Goal: Information Seeking & Learning: Learn about a topic

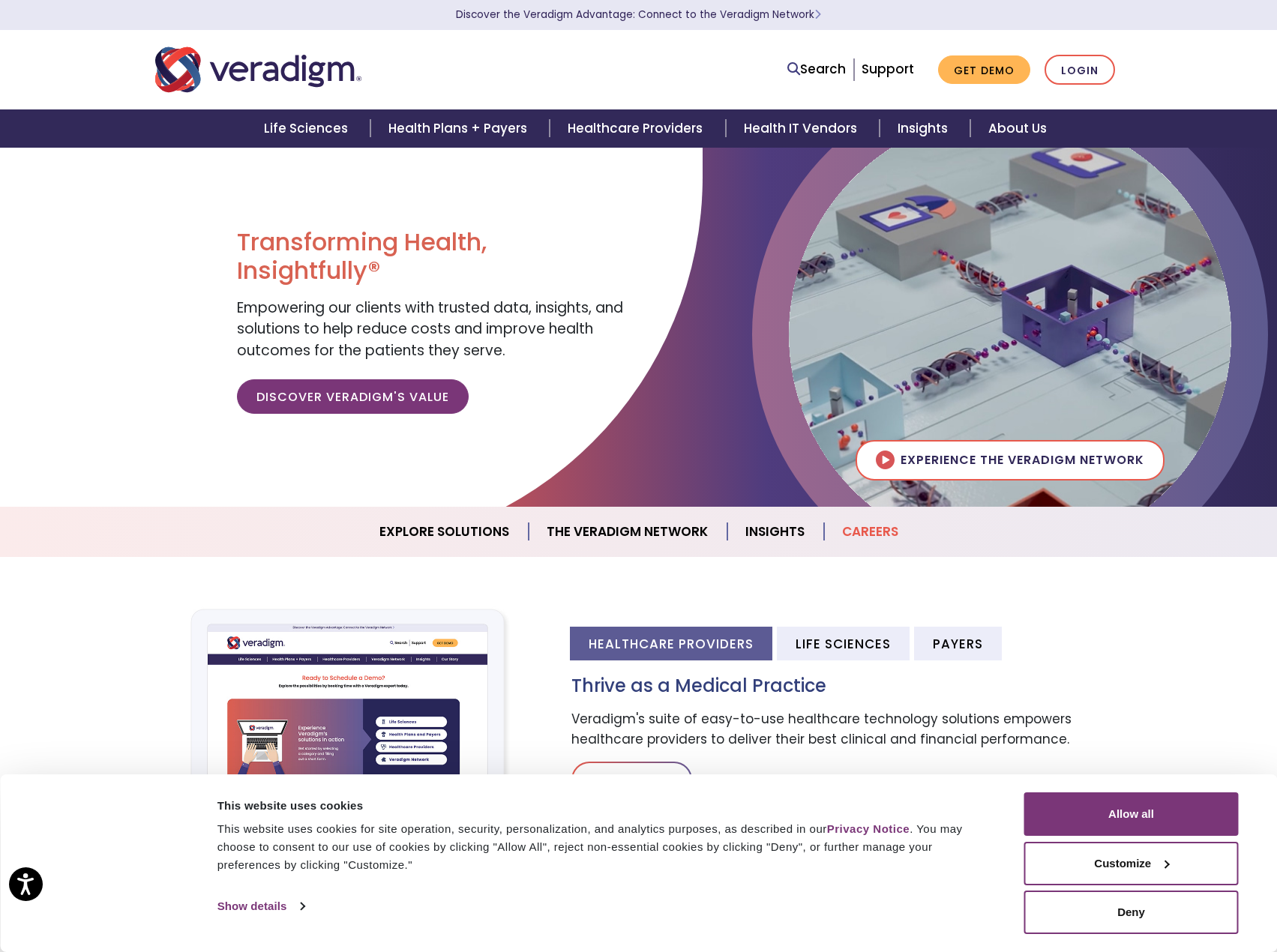
click at [889, 539] on link "Careers" at bounding box center [870, 532] width 92 height 38
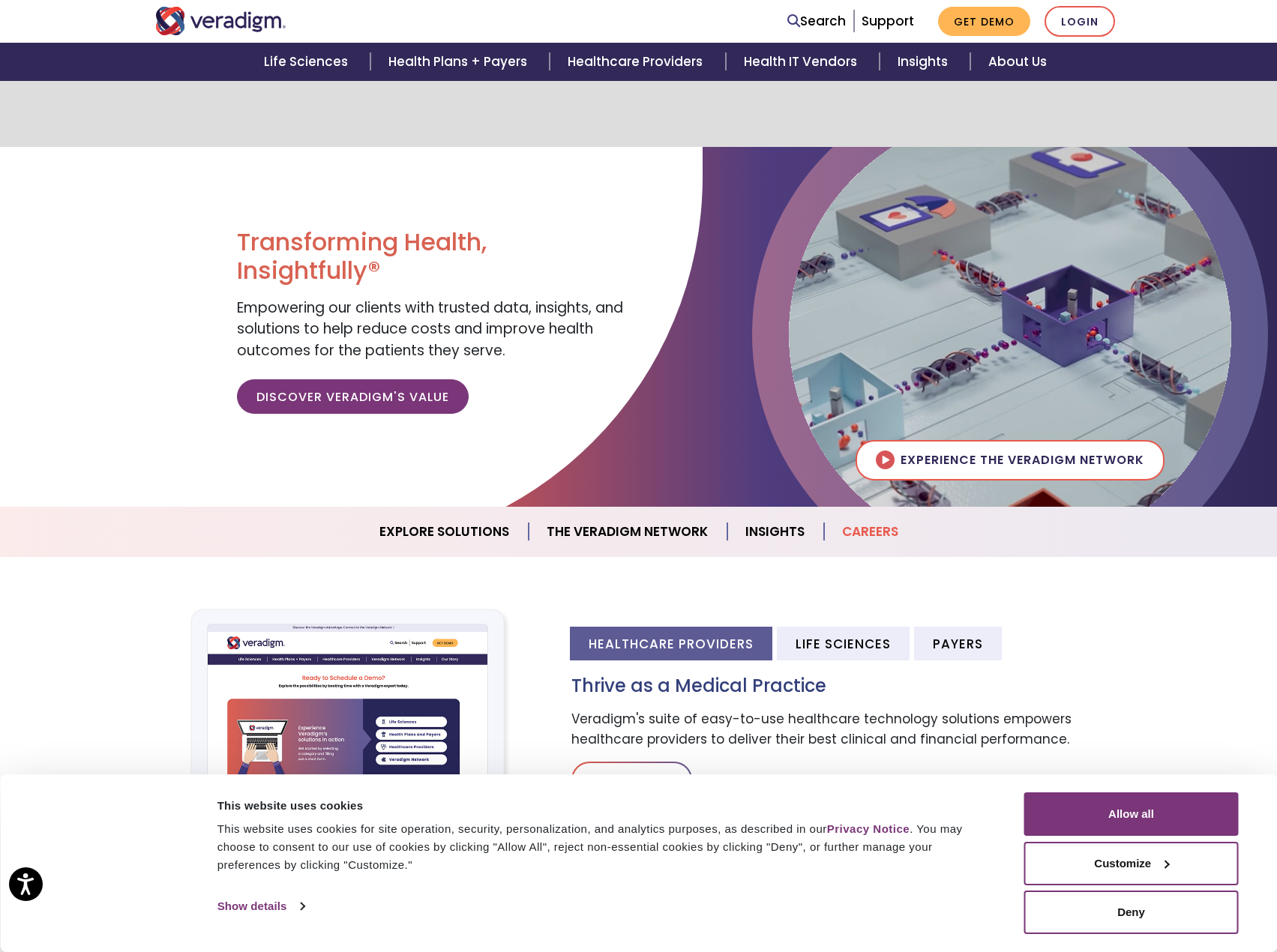
scroll to position [1418, 0]
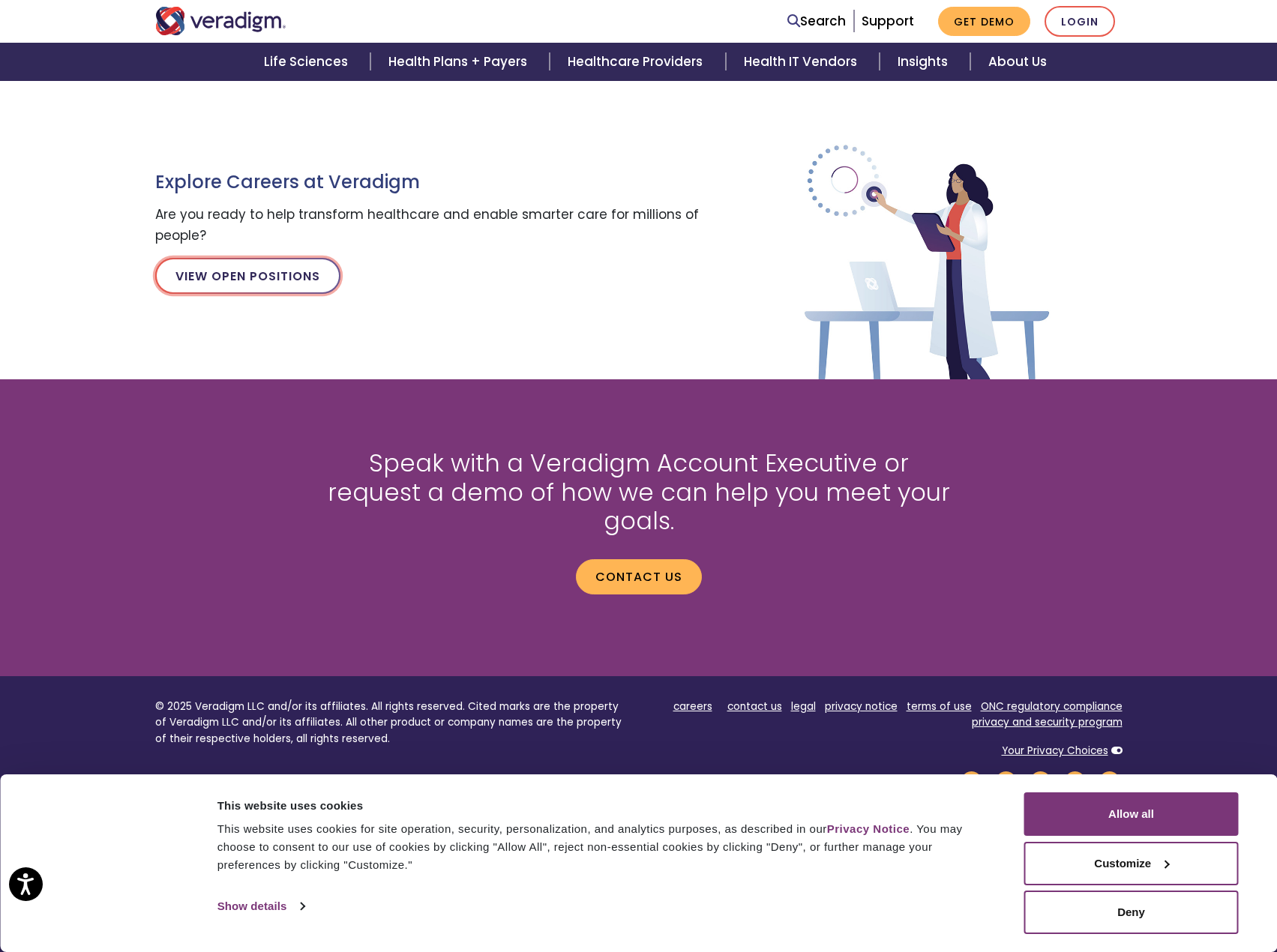
click at [270, 259] on link "View Open Positions" at bounding box center [247, 275] width 185 height 36
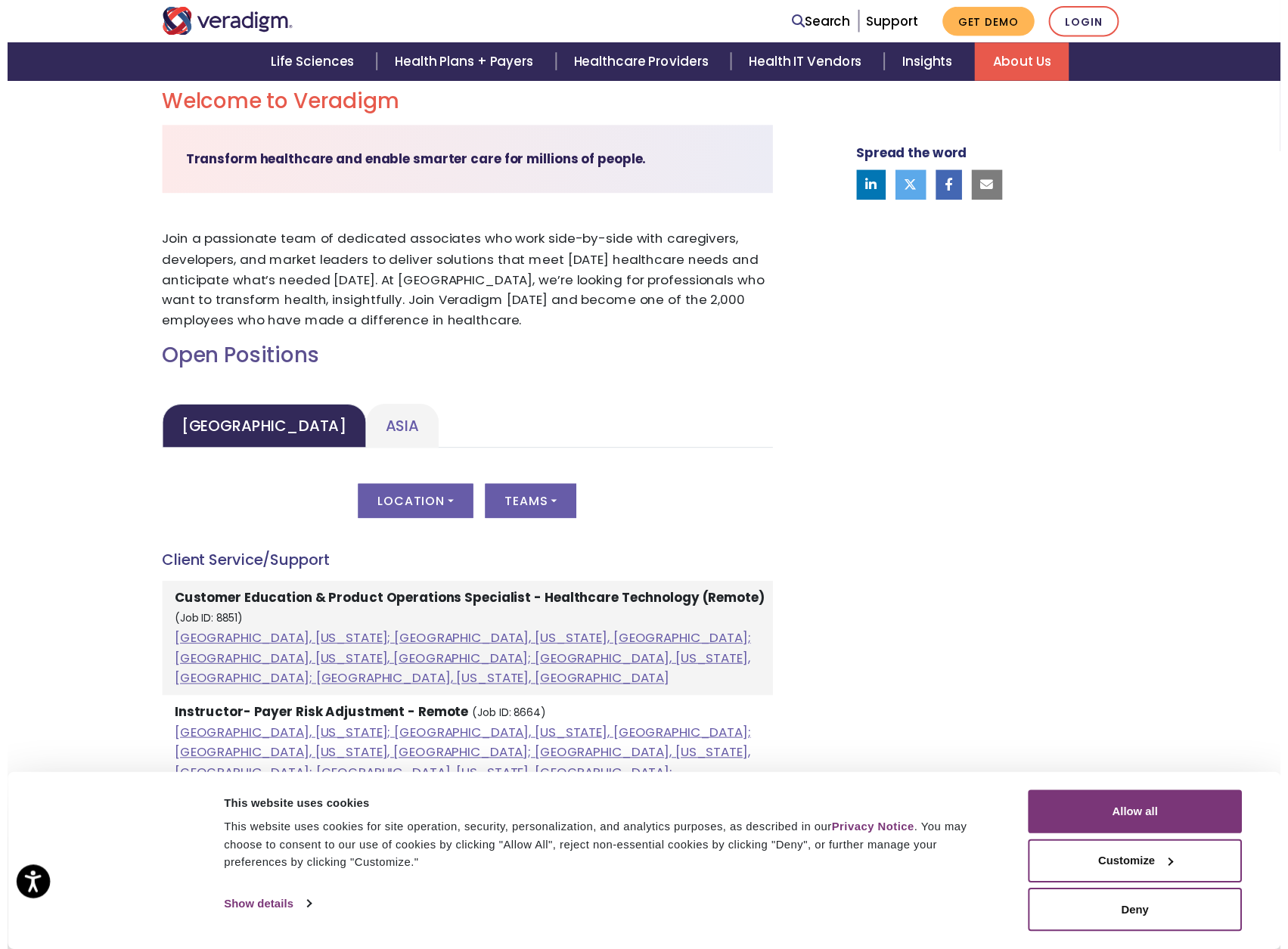
scroll to position [605, 0]
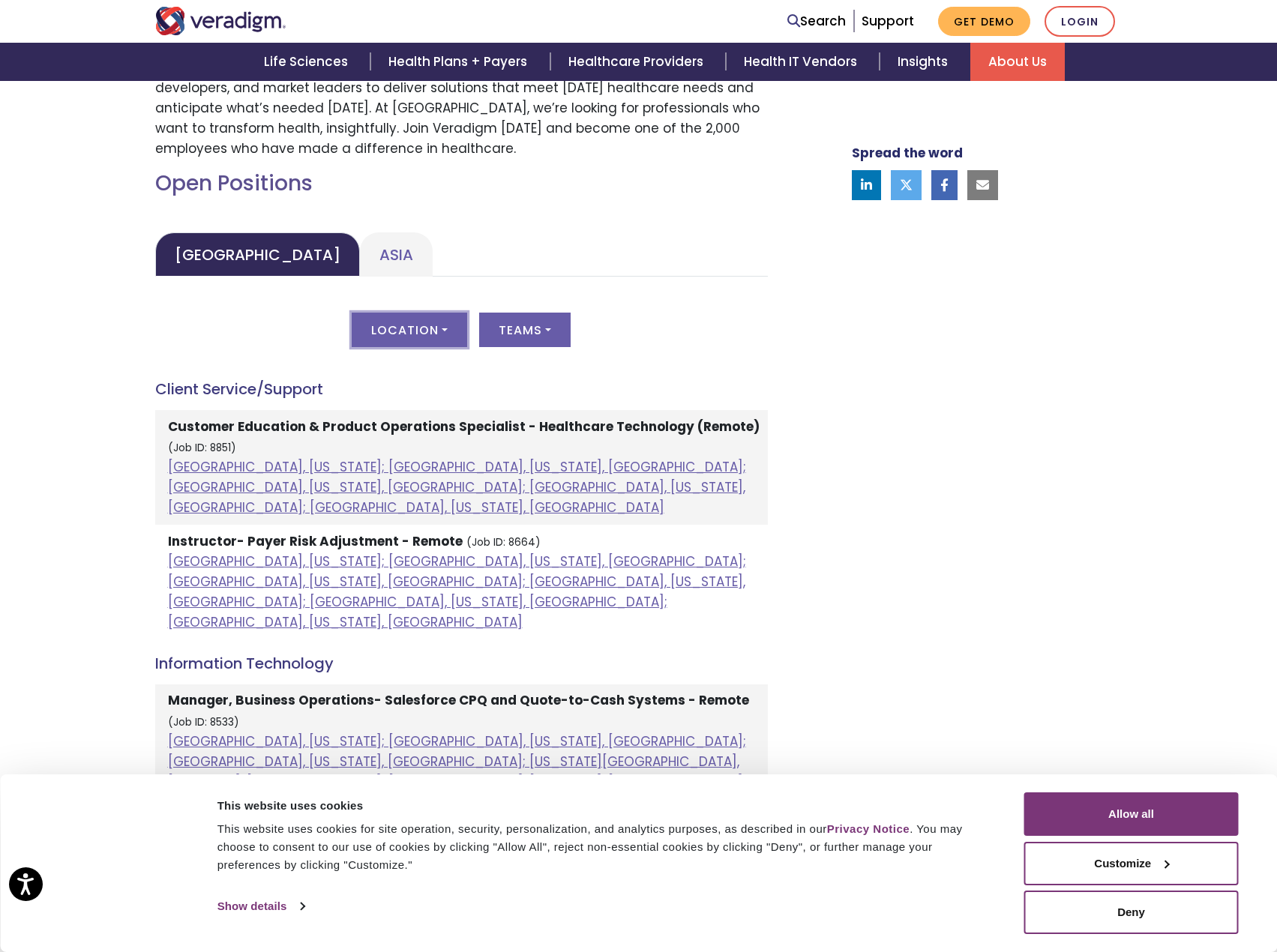
click at [414, 327] on button "Location" at bounding box center [409, 330] width 115 height 35
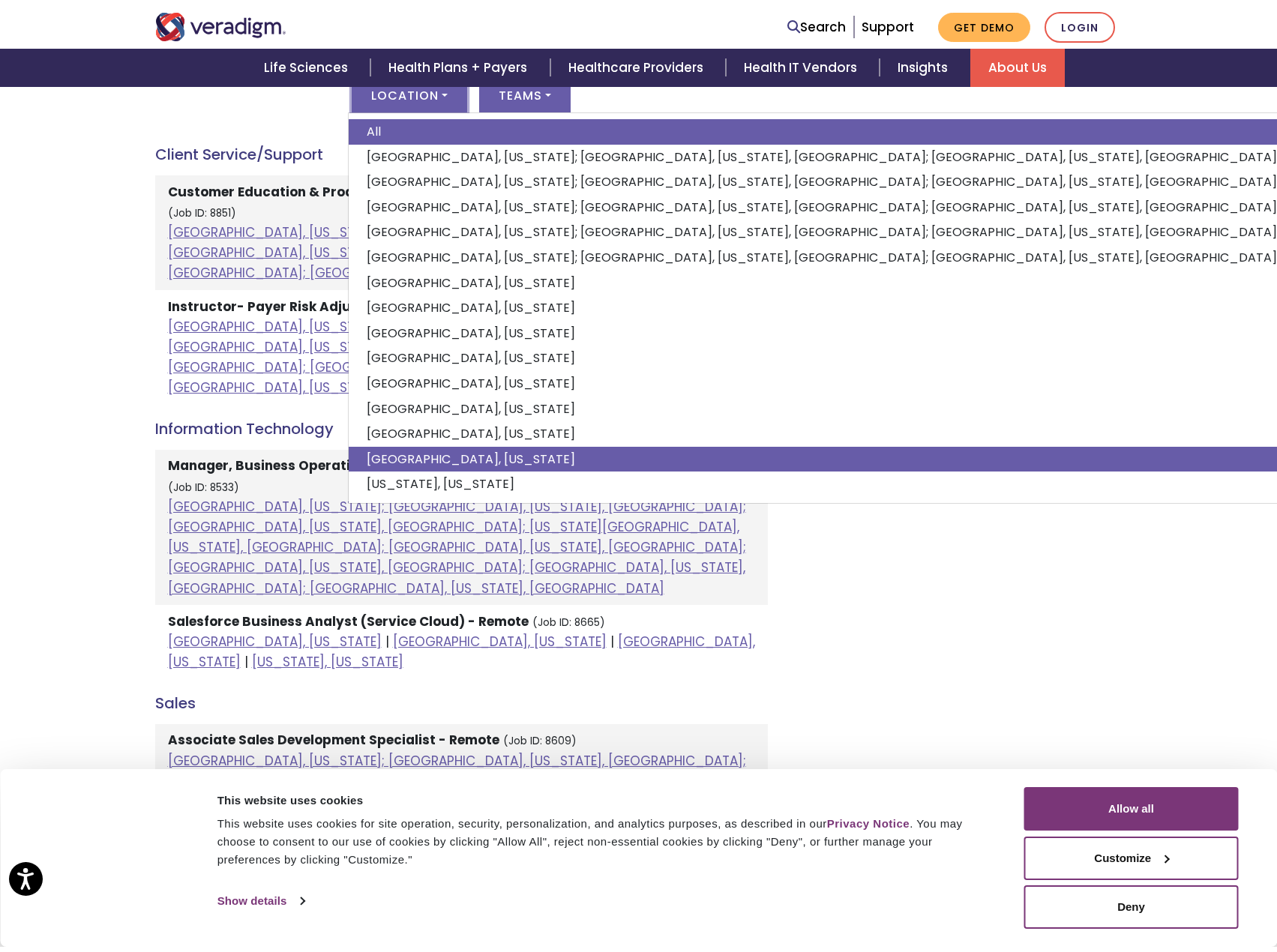
scroll to position [749, 0]
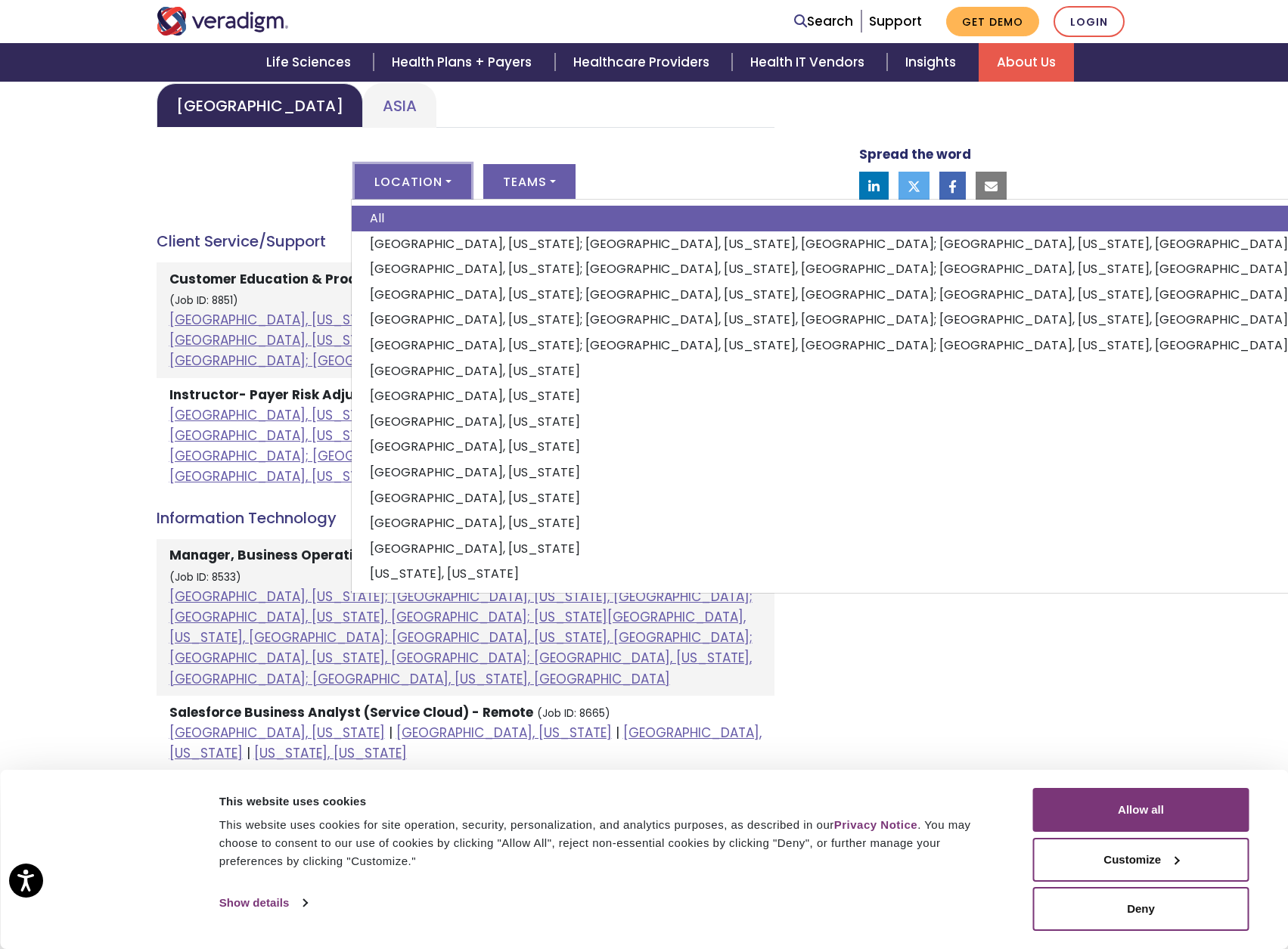
click at [201, 159] on div "United States Asia United States Location All Atlanta, Georgia; Chicago, Illino…" at bounding box center [465, 720] width 618 height 1275
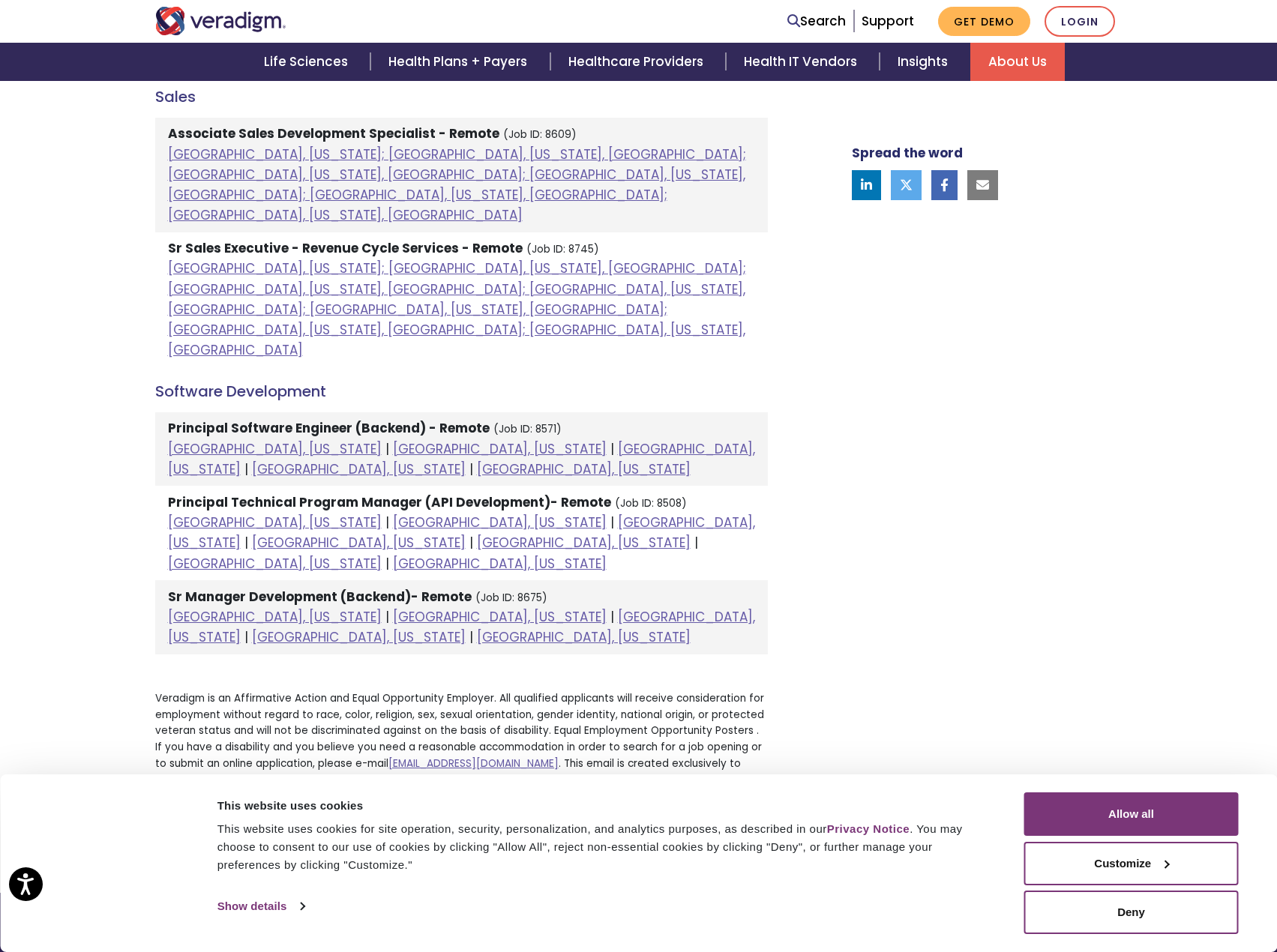
scroll to position [1273, 0]
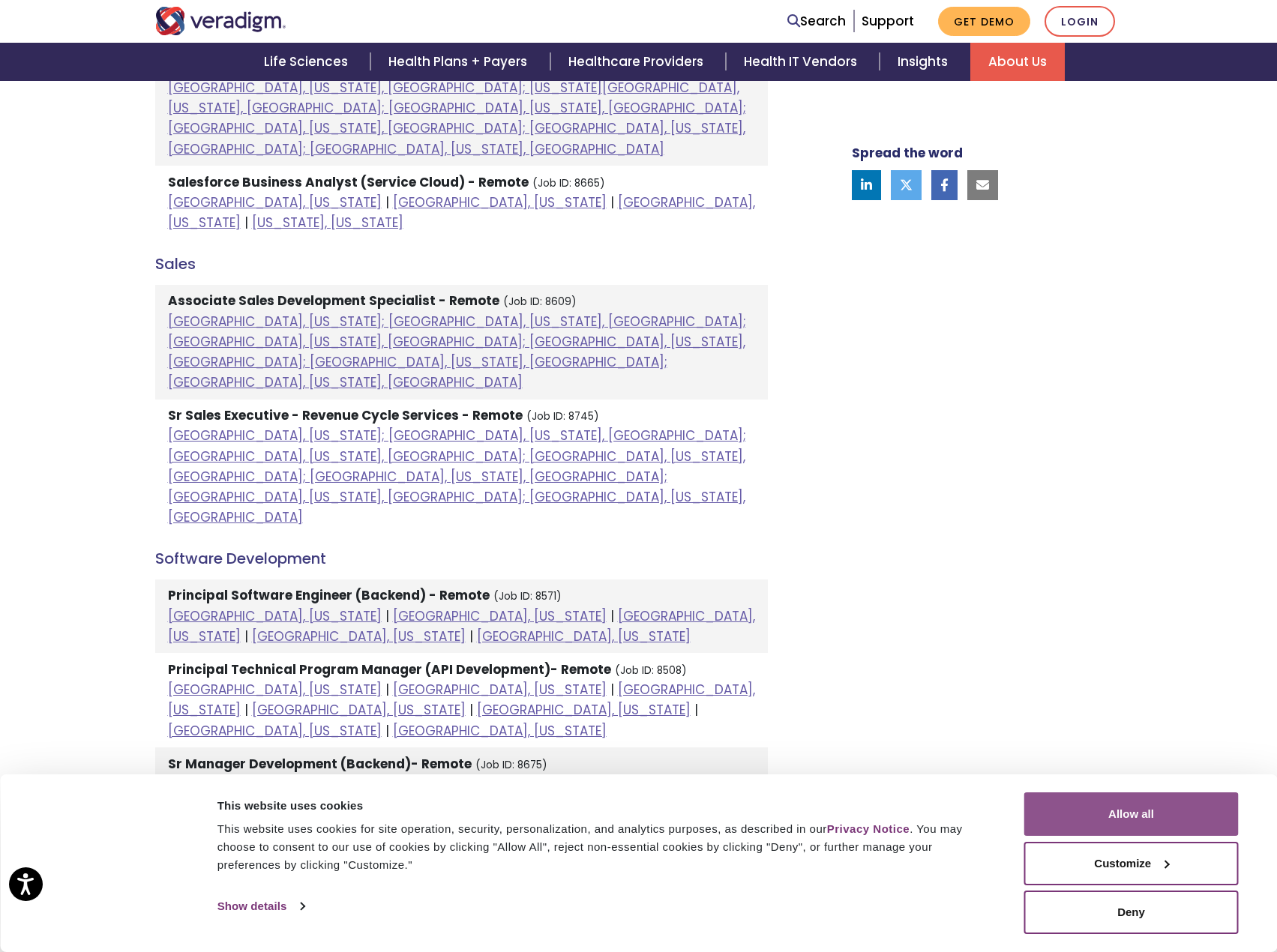
click at [1091, 810] on button "Allow all" at bounding box center [1131, 814] width 214 height 44
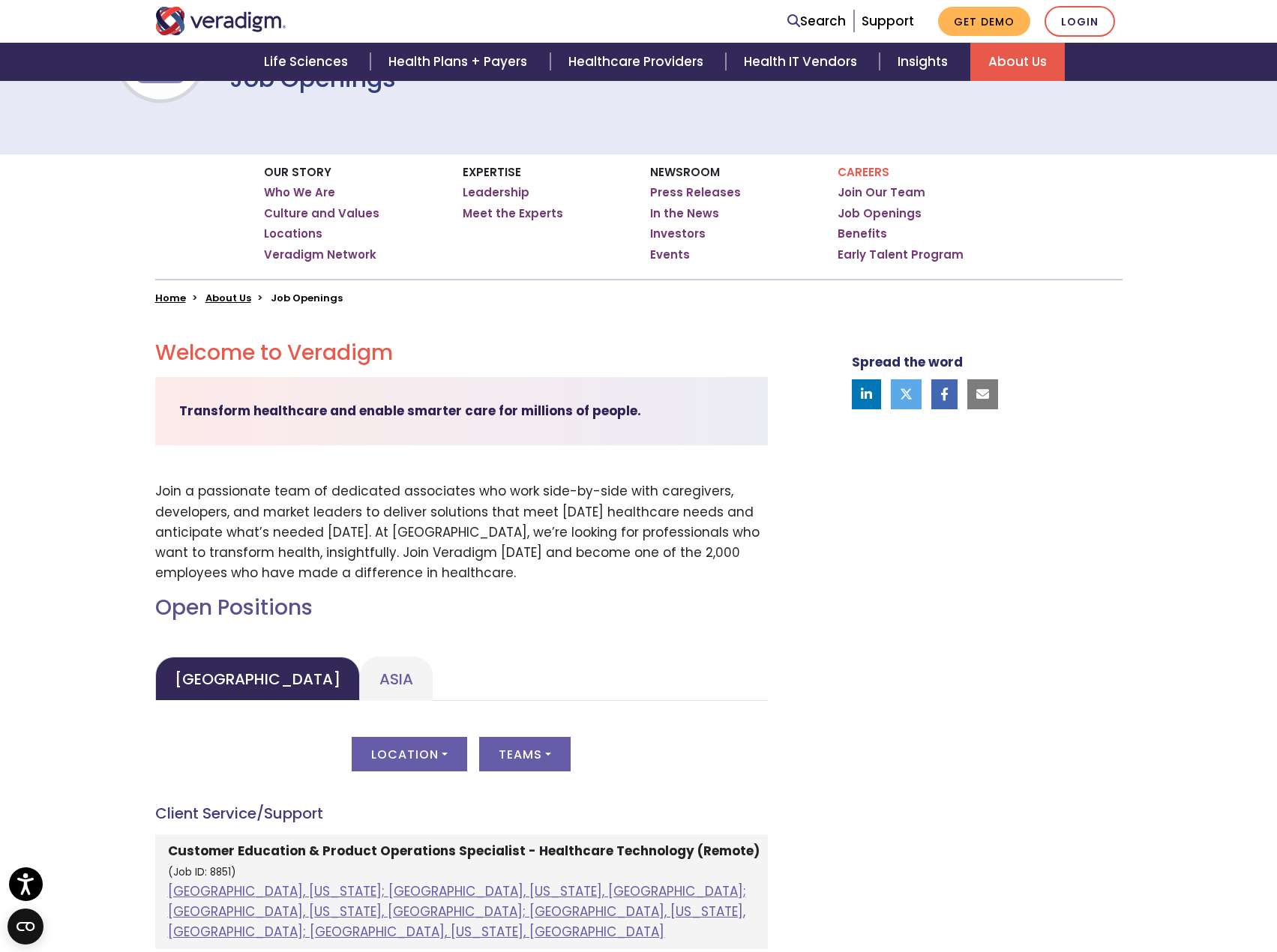
scroll to position [149, 0]
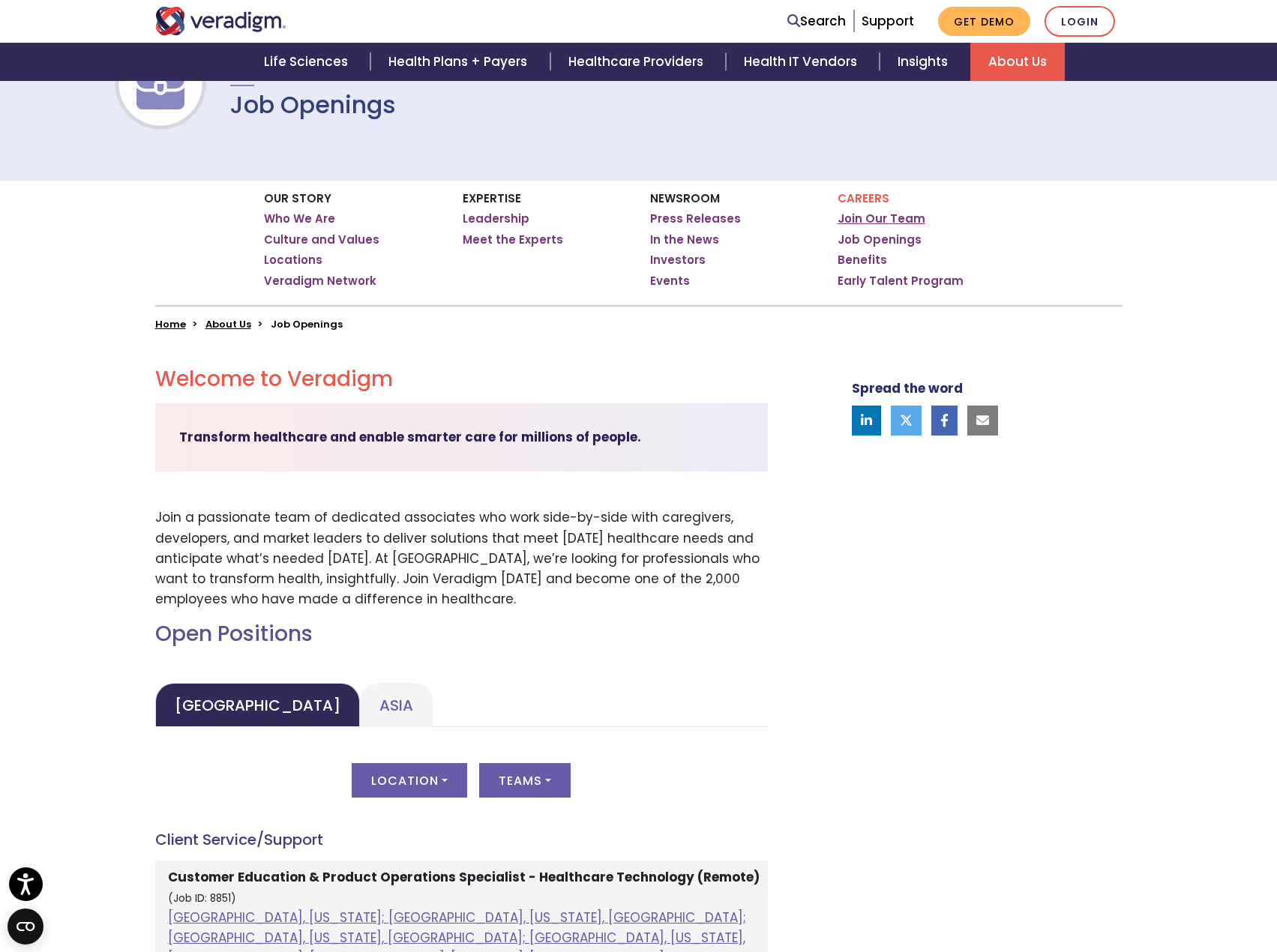
click at [896, 212] on link "Join Our Team" at bounding box center [882, 219] width 87 height 15
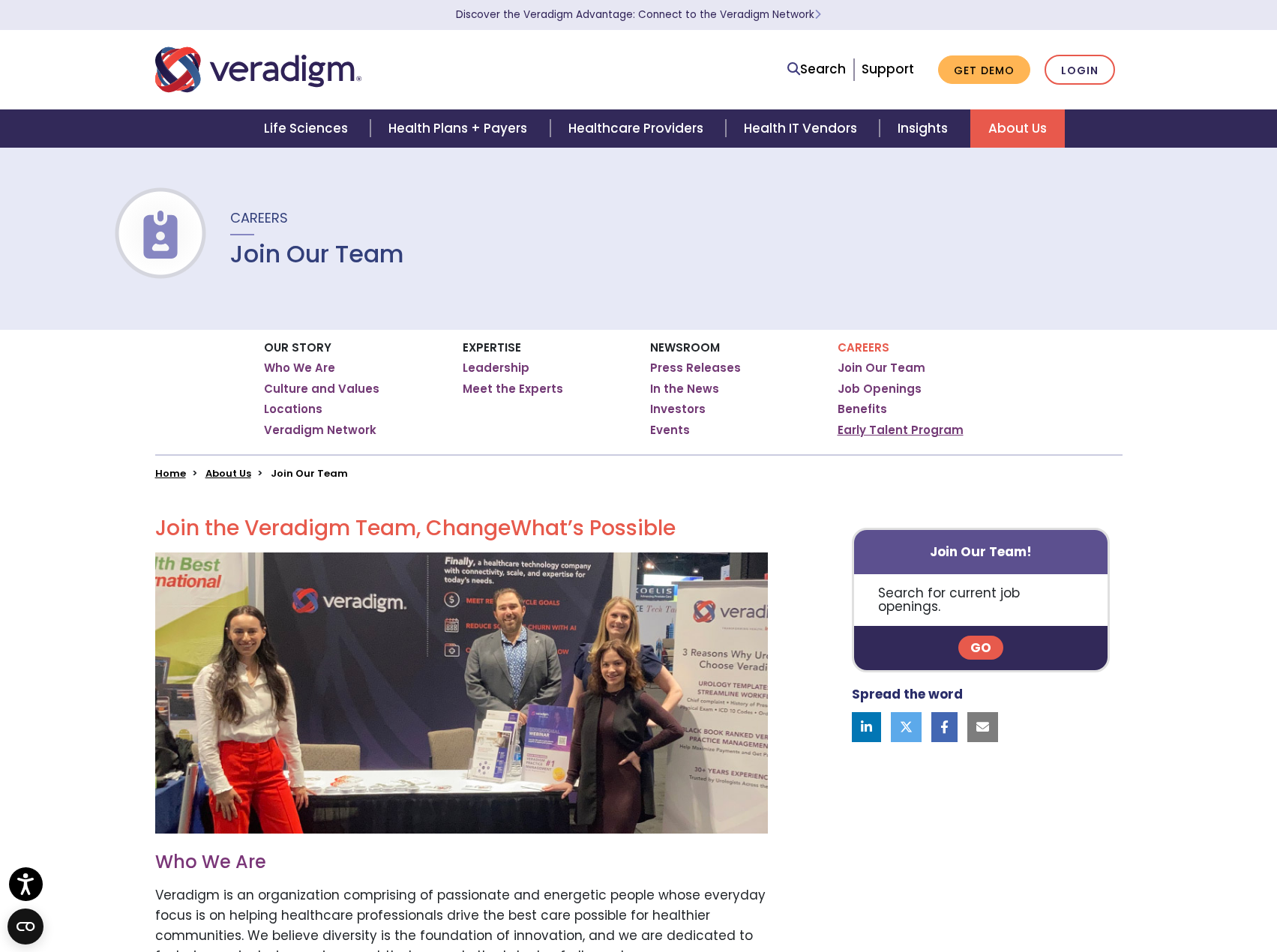
click at [926, 435] on link "Early Talent Program" at bounding box center [901, 430] width 126 height 15
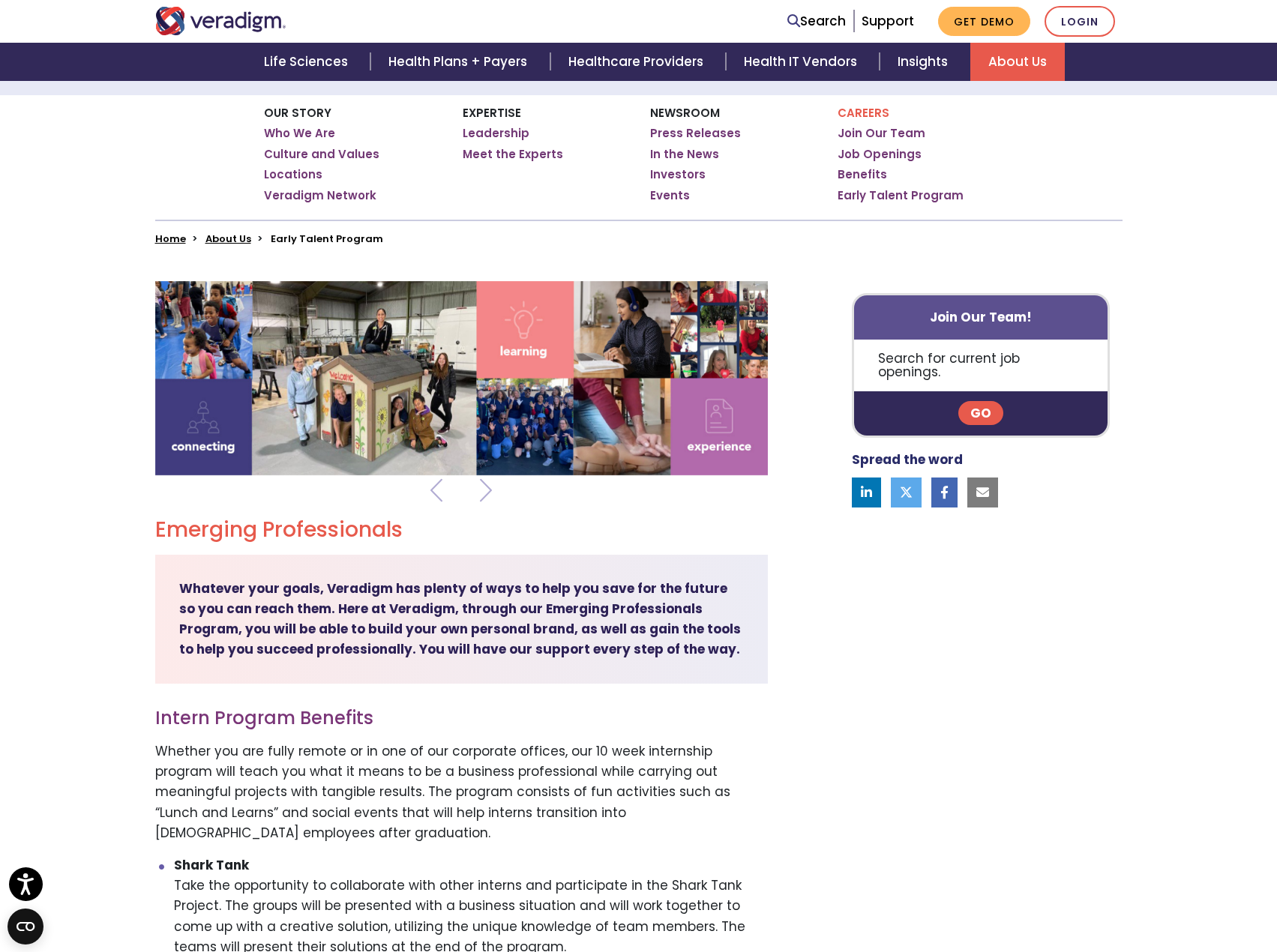
scroll to position [225, 0]
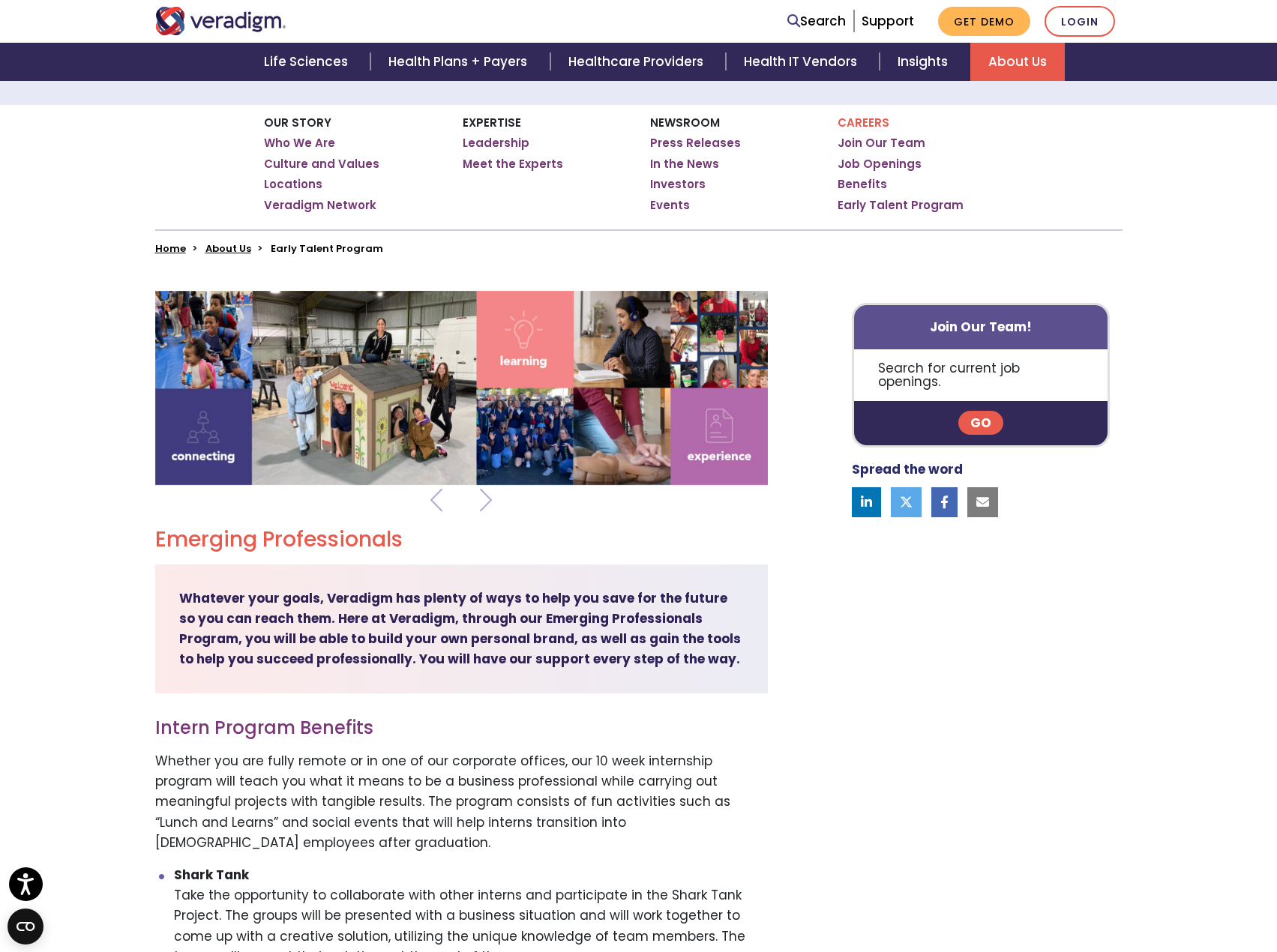
click at [966, 412] on link "Go" at bounding box center [981, 423] width 45 height 24
